Goal: Task Accomplishment & Management: Complete application form

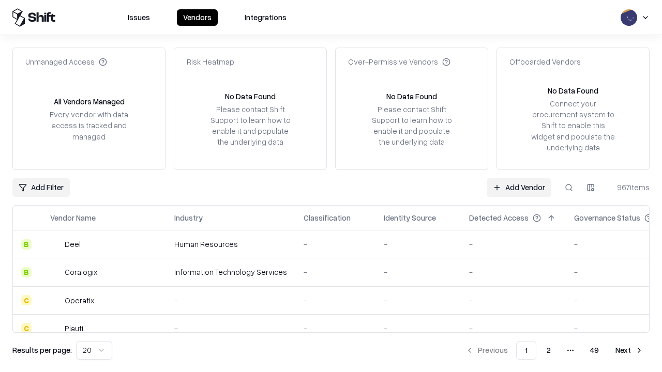
click at [519, 187] on link "Add Vendor" at bounding box center [519, 187] width 65 height 19
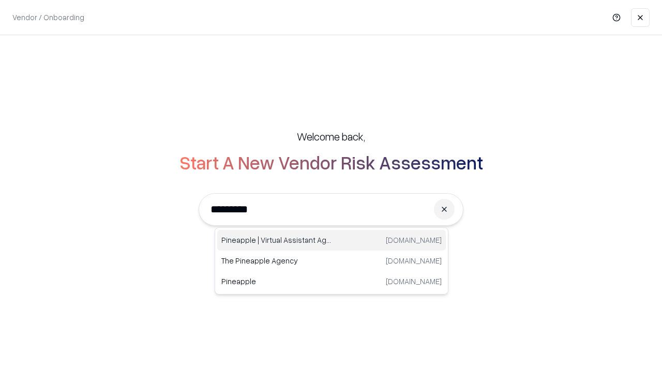
click at [332, 241] on div "Pineapple | Virtual Assistant Agency [DOMAIN_NAME]" at bounding box center [331, 240] width 229 height 21
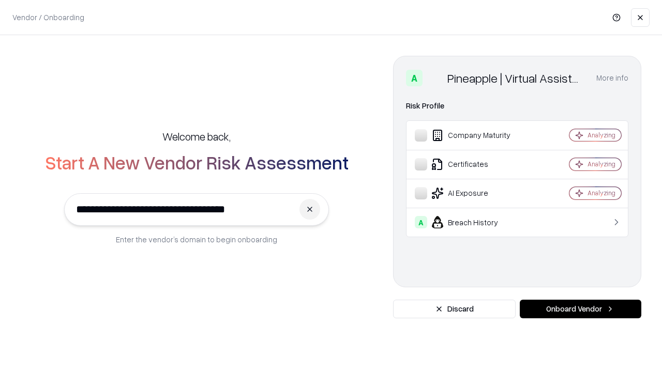
type input "**********"
click at [580, 309] on button "Onboard Vendor" at bounding box center [581, 309] width 122 height 19
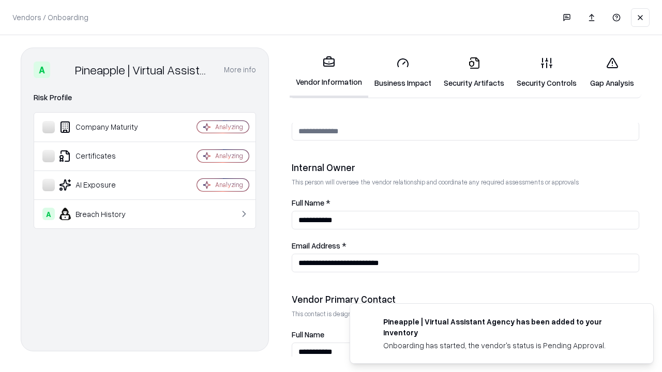
scroll to position [536, 0]
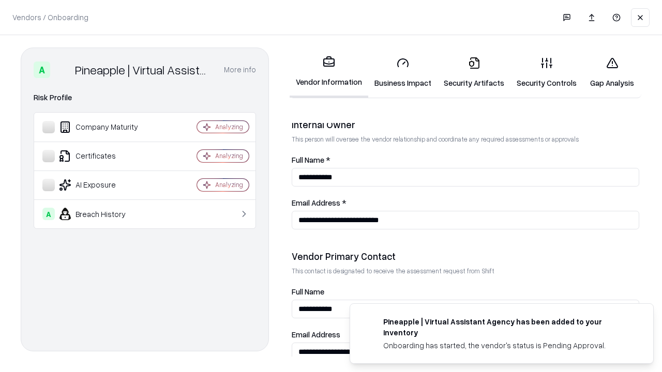
click at [474, 72] on link "Security Artifacts" at bounding box center [474, 73] width 73 height 48
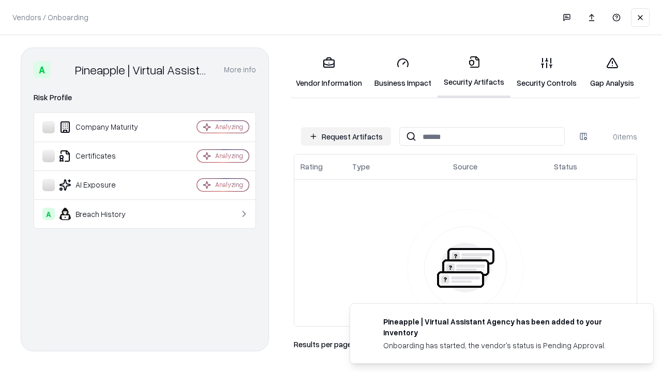
click at [346, 137] on button "Request Artifacts" at bounding box center [346, 136] width 90 height 19
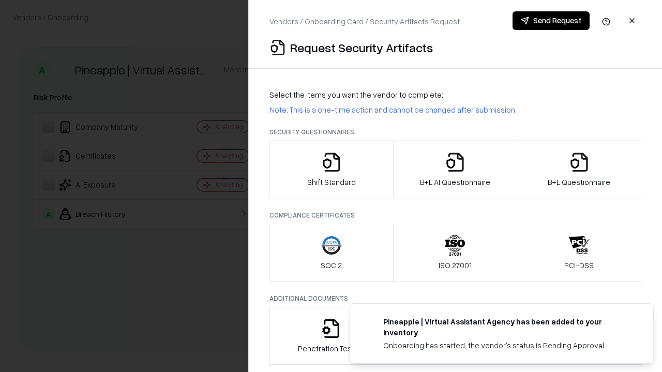
click at [579, 170] on icon "button" at bounding box center [579, 162] width 21 height 21
click at [455, 170] on icon "button" at bounding box center [455, 162] width 21 height 21
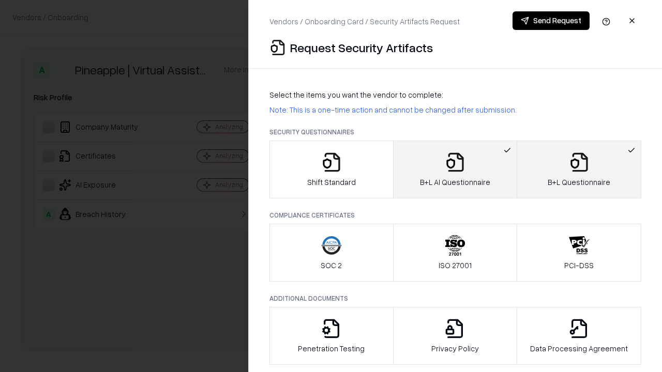
click at [551, 21] on button "Send Request" at bounding box center [551, 20] width 77 height 19
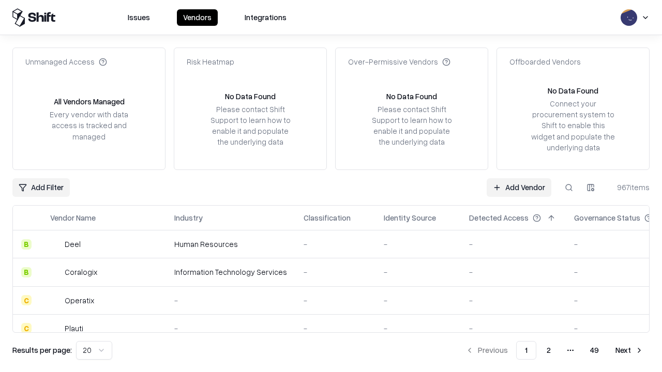
click at [569, 187] on button at bounding box center [569, 187] width 19 height 19
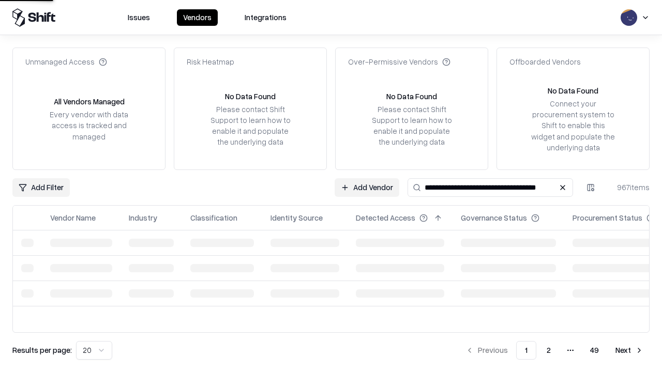
type input "**********"
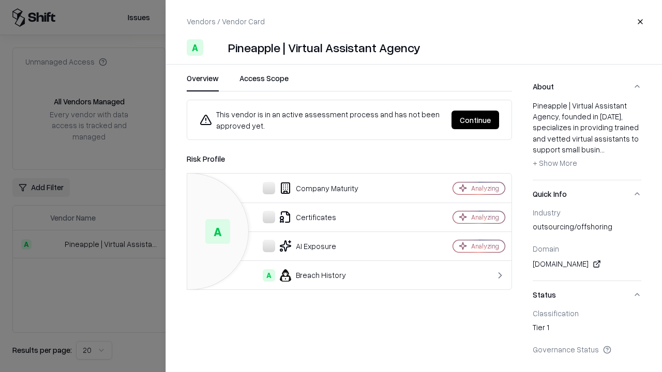
click at [475, 120] on button "Continue" at bounding box center [476, 120] width 48 height 19
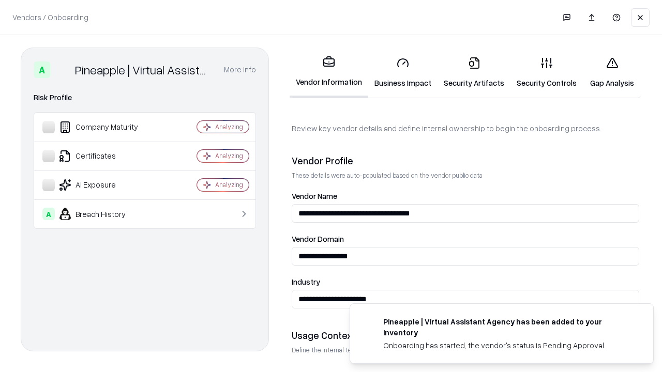
click at [474, 72] on link "Security Artifacts" at bounding box center [474, 73] width 73 height 48
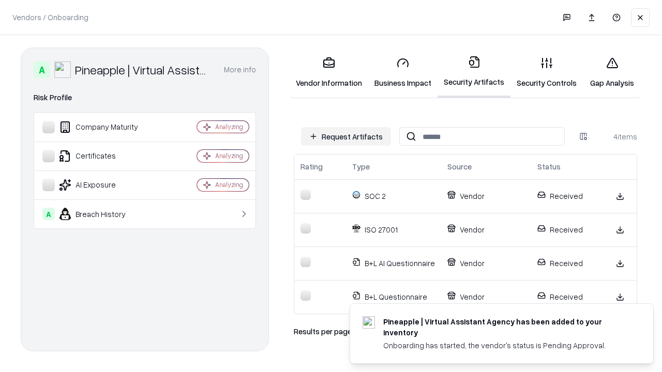
click at [612, 72] on link "Gap Analysis" at bounding box center [612, 73] width 58 height 48
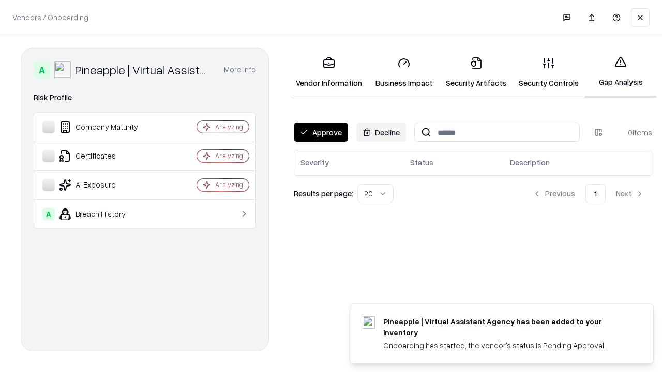
click at [321, 132] on button "Approve" at bounding box center [321, 132] width 54 height 19
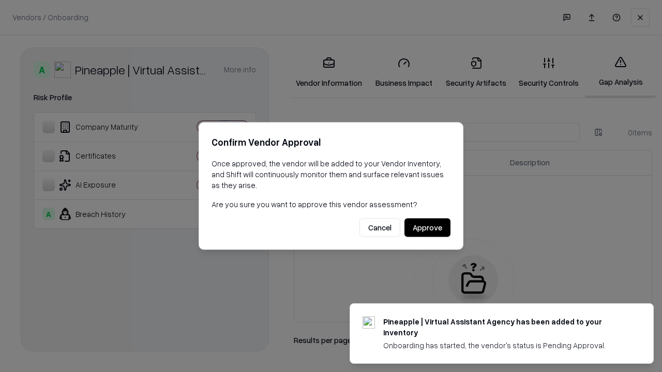
click at [427, 228] on button "Approve" at bounding box center [428, 228] width 46 height 19
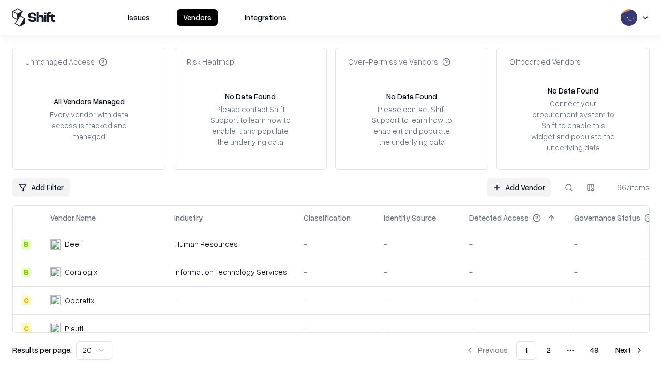
type input "**********"
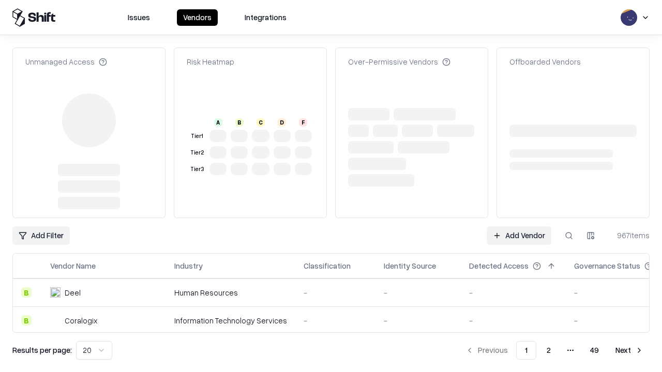
click at [519, 227] on link "Add Vendor" at bounding box center [519, 236] width 65 height 19
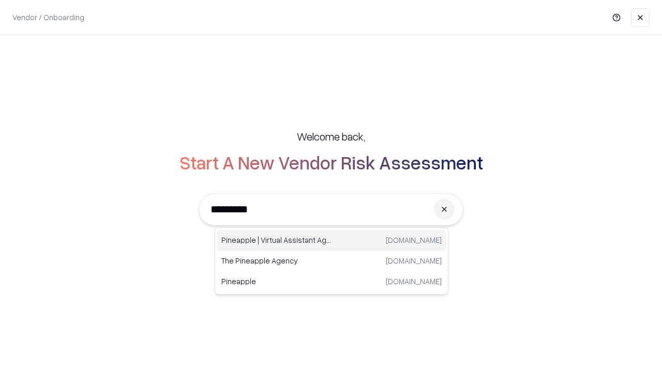
click at [332, 241] on div "Pineapple | Virtual Assistant Agency [DOMAIN_NAME]" at bounding box center [331, 240] width 229 height 21
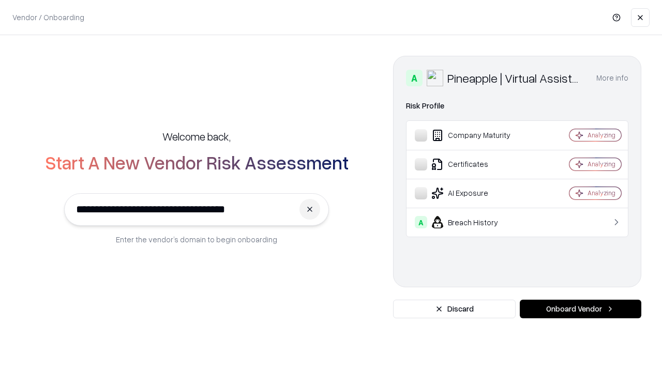
type input "**********"
click at [580, 309] on button "Onboard Vendor" at bounding box center [581, 309] width 122 height 19
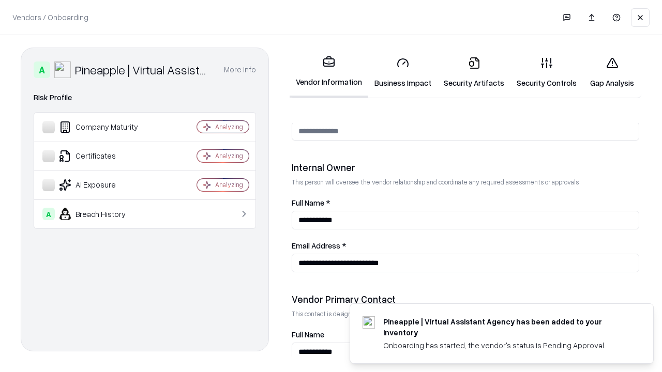
scroll to position [536, 0]
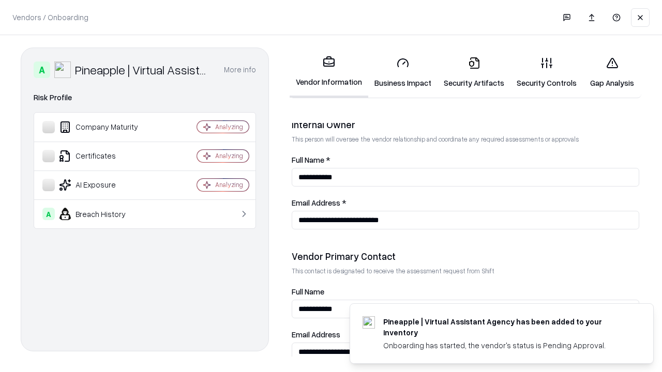
click at [612, 72] on link "Gap Analysis" at bounding box center [612, 73] width 58 height 48
